Goal: Information Seeking & Learning: Learn about a topic

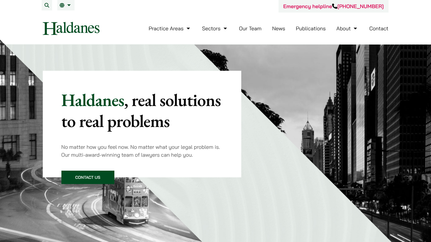
click at [280, 27] on link "News" at bounding box center [278, 28] width 13 height 7
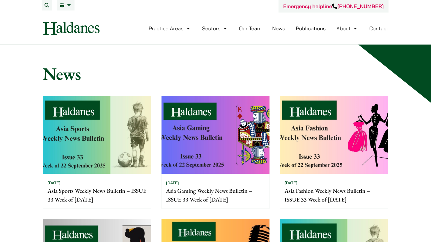
click at [300, 29] on link "Publications" at bounding box center [311, 28] width 30 height 7
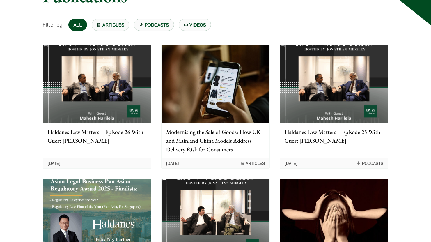
scroll to position [89, 0]
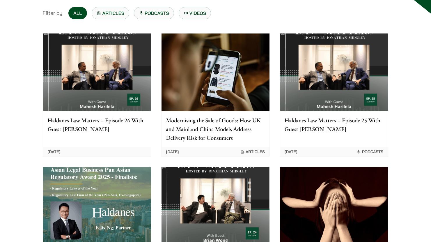
click at [105, 80] on img at bounding box center [97, 72] width 108 height 78
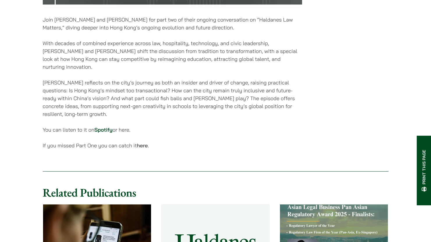
scroll to position [356, 0]
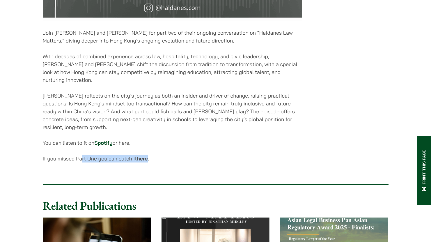
drag, startPoint x: 82, startPoint y: 152, endPoint x: 148, endPoint y: 156, distance: 65.6
click at [148, 156] on p "If you missed Part One you can catch it here ." at bounding box center [172, 159] width 259 height 8
click at [161, 156] on p "If you missed Part One you can catch it here ." at bounding box center [172, 159] width 259 height 8
click at [101, 139] on link "Spotify" at bounding box center [103, 142] width 18 height 7
drag, startPoint x: 140, startPoint y: 157, endPoint x: 150, endPoint y: 156, distance: 10.0
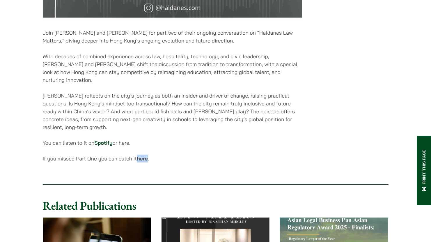
click at [150, 156] on p "If you missed Part One you can catch it here ." at bounding box center [172, 159] width 259 height 8
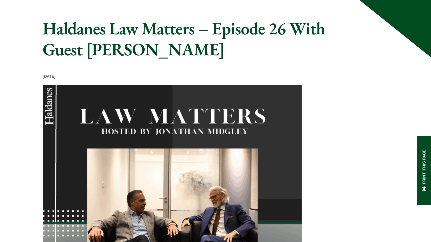
scroll to position [0, 0]
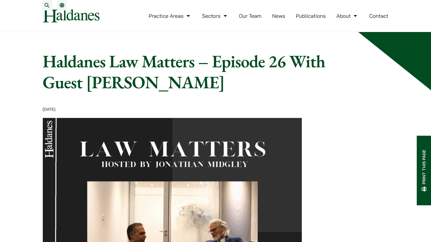
click at [295, 21] on ul "Practice Areas Antitrust and Competition Law Civil Litigation & Dispute Resolut…" at bounding box center [269, 16] width 240 height 13
click at [300, 19] on link "Publications" at bounding box center [311, 16] width 30 height 7
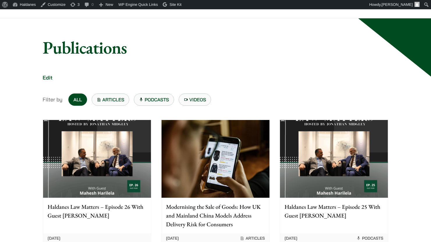
scroll to position [59, 0]
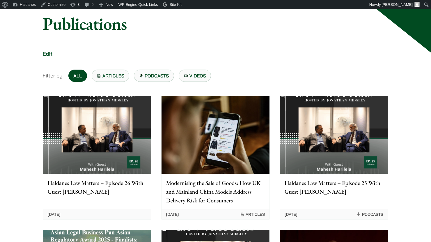
click at [311, 111] on img at bounding box center [334, 135] width 108 height 78
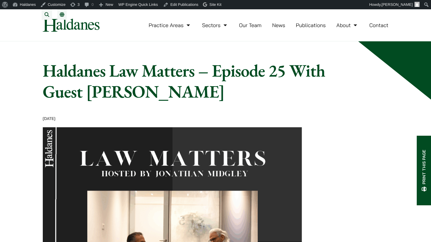
click at [299, 29] on link "Publications" at bounding box center [311, 25] width 30 height 7
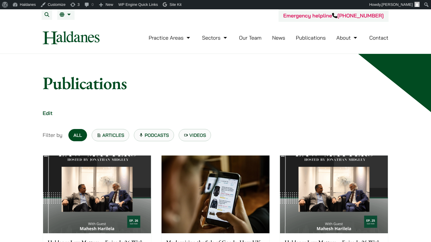
click at [90, 191] on img at bounding box center [97, 194] width 108 height 78
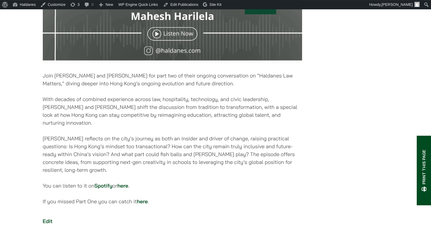
scroll to position [386, 0]
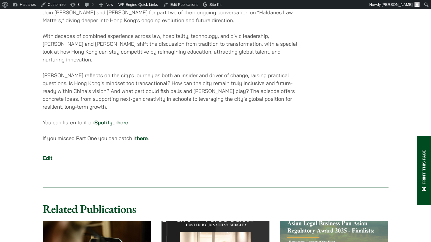
click at [128, 121] on link "here" at bounding box center [122, 122] width 11 height 7
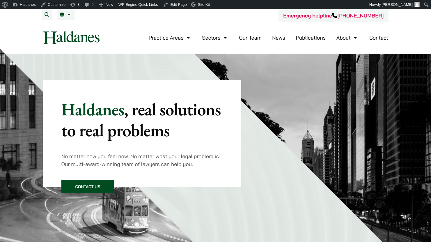
click at [307, 39] on link "Publications" at bounding box center [311, 37] width 30 height 7
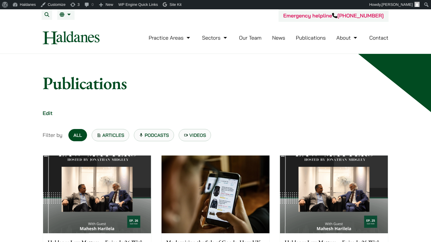
click at [110, 160] on img at bounding box center [97, 194] width 108 height 78
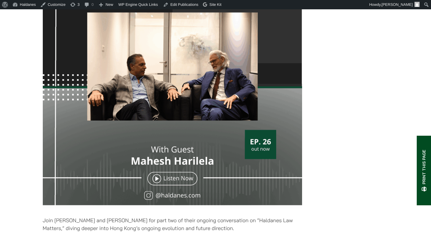
scroll to position [327, 0]
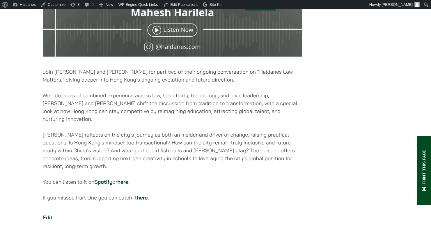
click at [143, 194] on link "here" at bounding box center [142, 197] width 11 height 7
click at [148, 195] on link "here" at bounding box center [142, 197] width 11 height 7
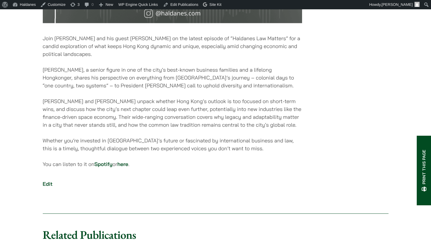
scroll to position [356, 0]
